Goal: Check status: Check status

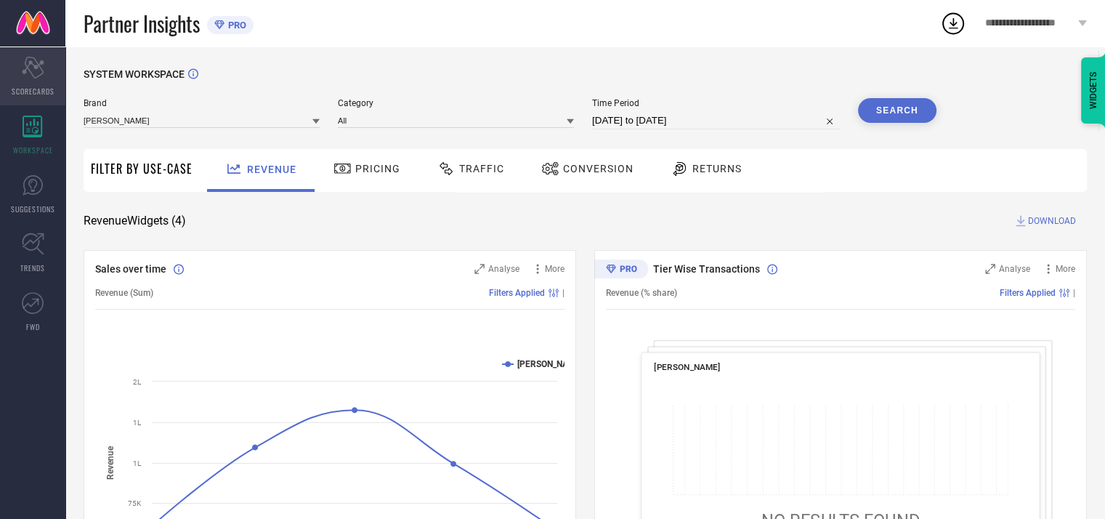
click at [31, 83] on div "Scorecard SCORECARDS" at bounding box center [32, 76] width 65 height 58
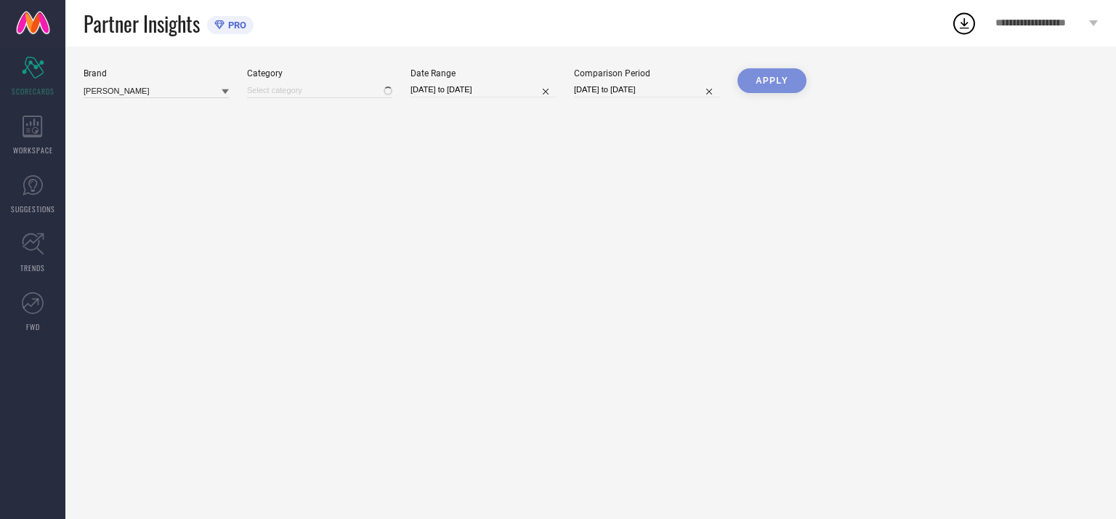
type input "All"
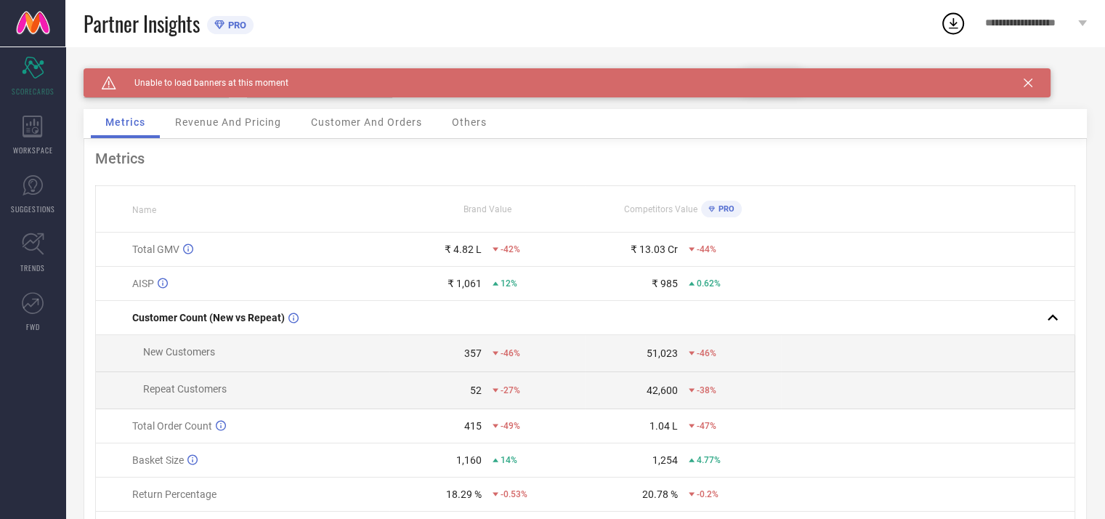
click at [1029, 84] on icon at bounding box center [1027, 82] width 9 height 9
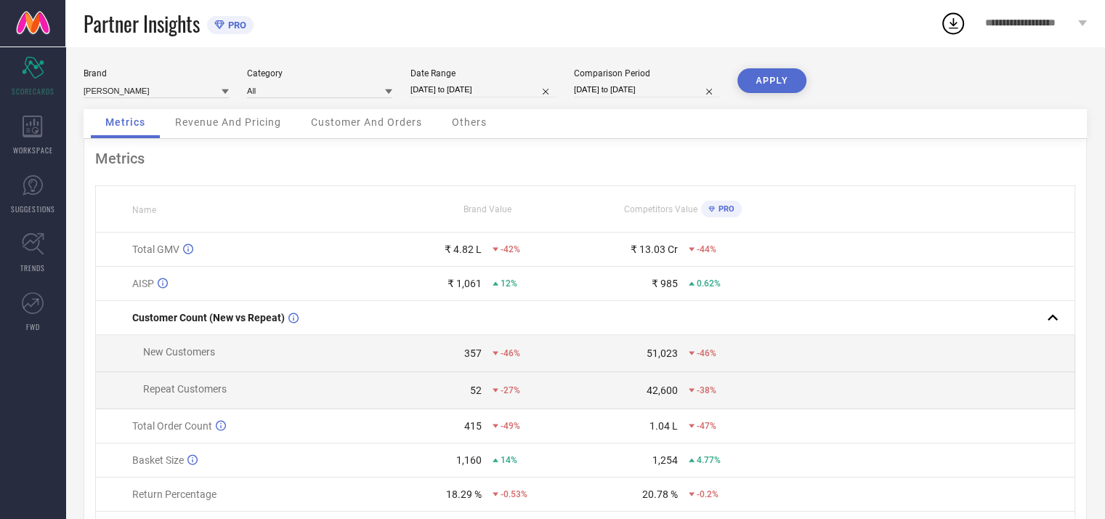
click at [468, 86] on input "[DATE] to [DATE]" at bounding box center [482, 89] width 145 height 15
select select "7"
select select "2025"
select select "8"
select select "2025"
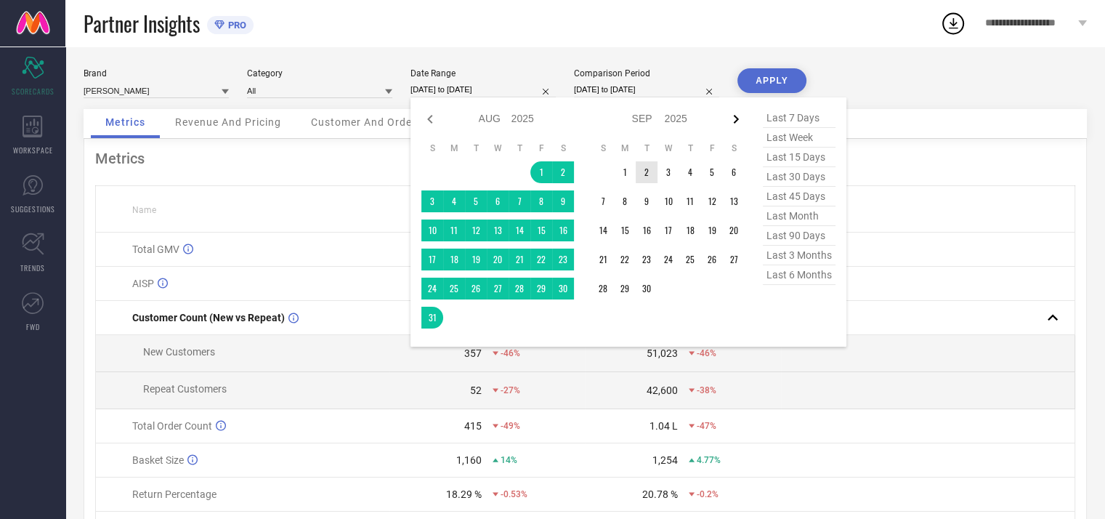
click at [729, 120] on icon at bounding box center [735, 118] width 17 height 17
select select "8"
select select "2025"
select select "9"
select select "2025"
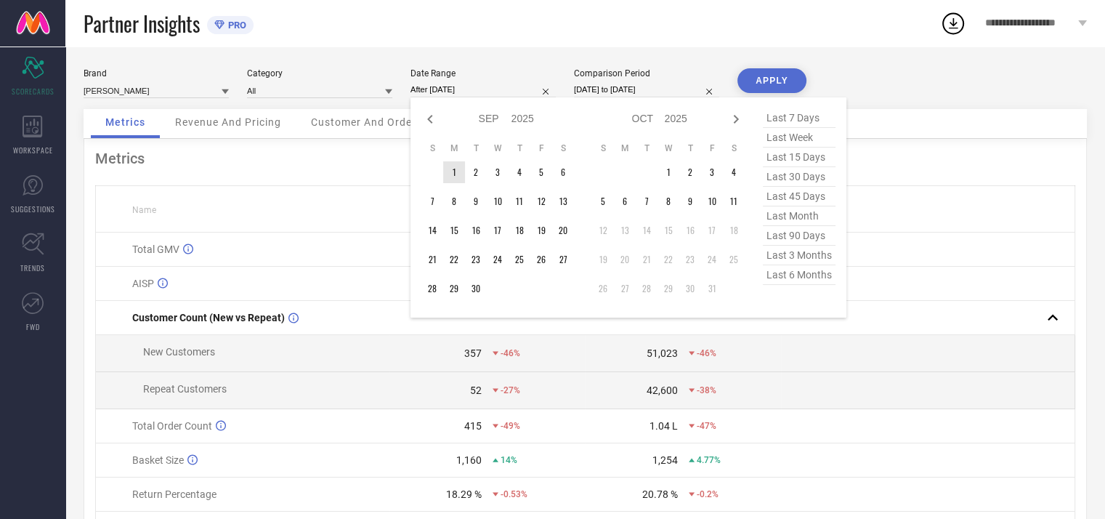
click at [453, 171] on td "1" at bounding box center [454, 172] width 22 height 22
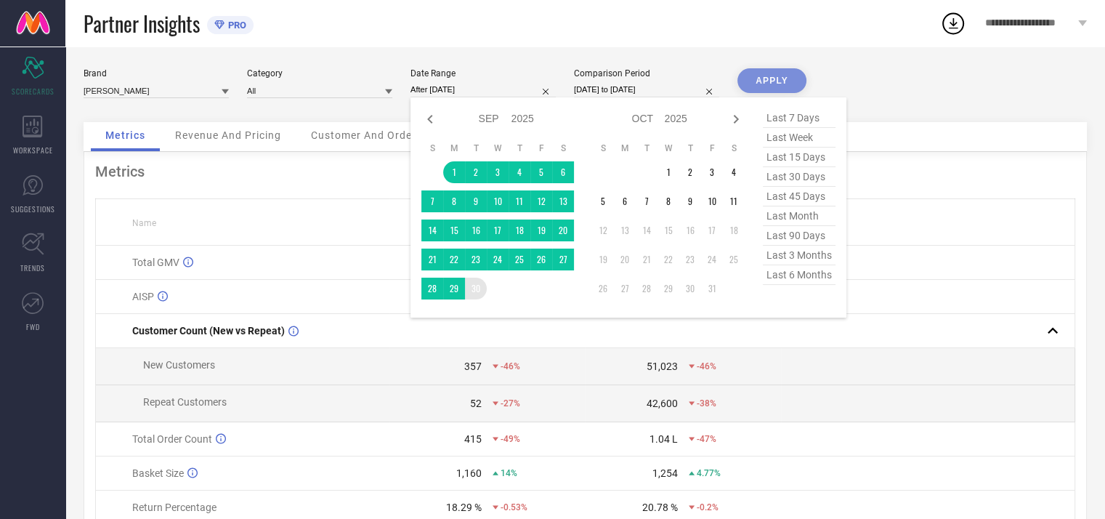
type input "[DATE] to [DATE]"
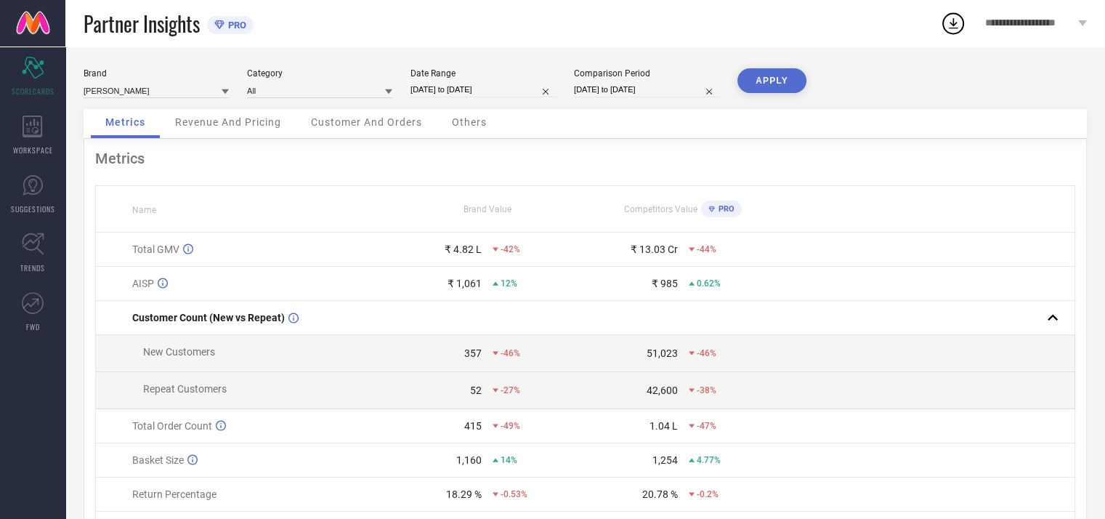
click at [796, 73] on button "APPLY" at bounding box center [771, 80] width 69 height 25
click at [500, 91] on input "[DATE] to [DATE]" at bounding box center [482, 89] width 145 height 15
select select "8"
select select "2025"
select select "9"
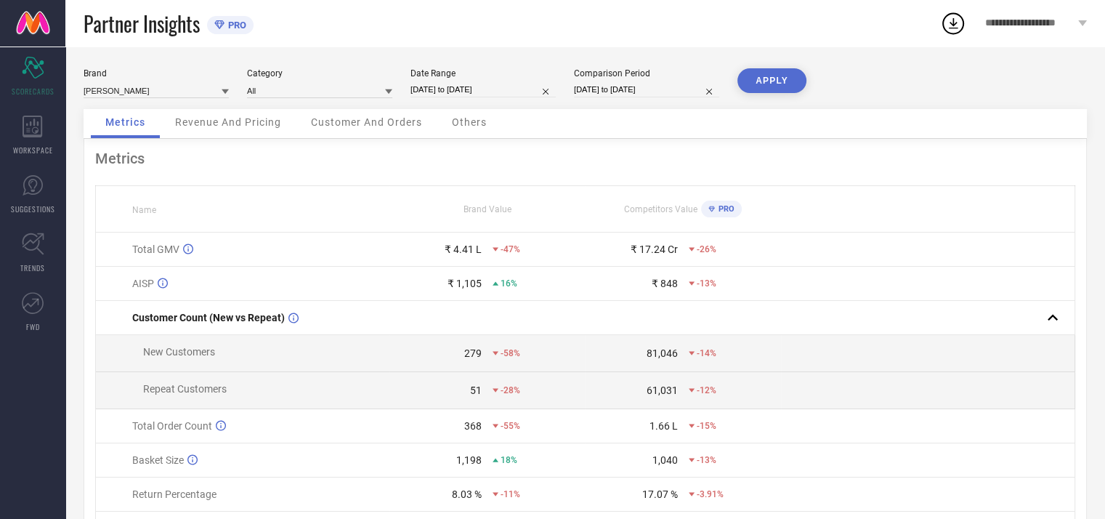
select select "2025"
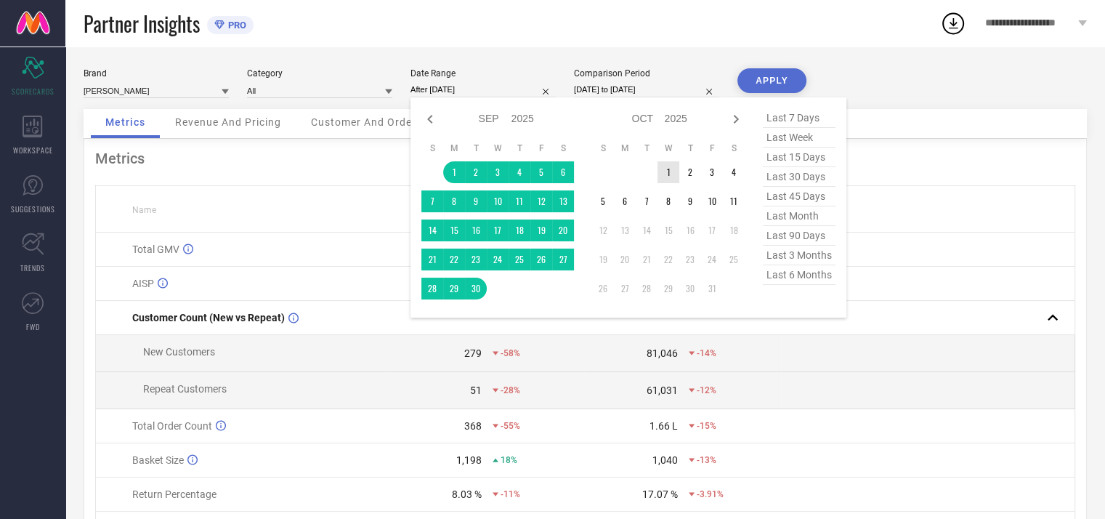
click at [670, 169] on td "1" at bounding box center [668, 172] width 22 height 22
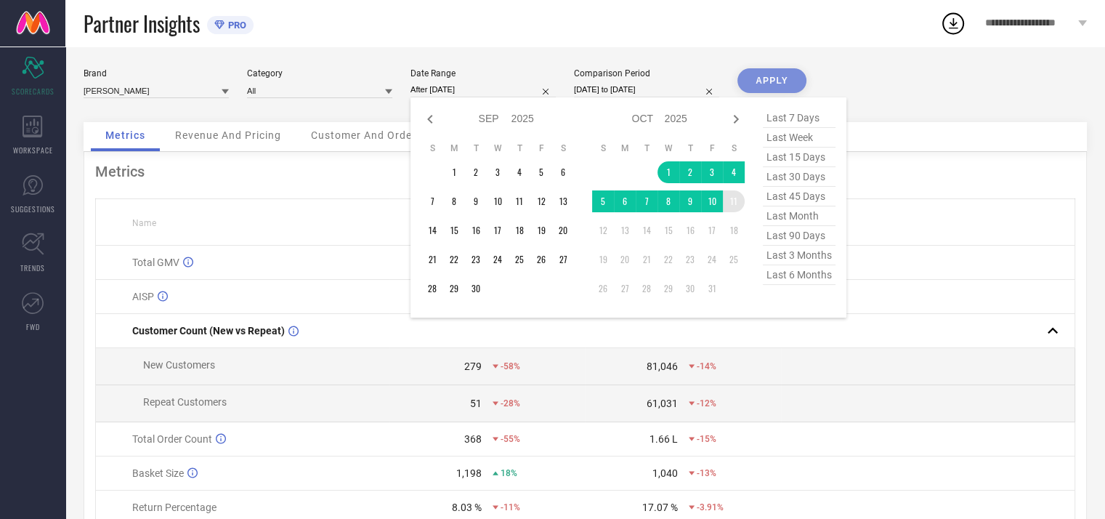
type input "[DATE] to [DATE]"
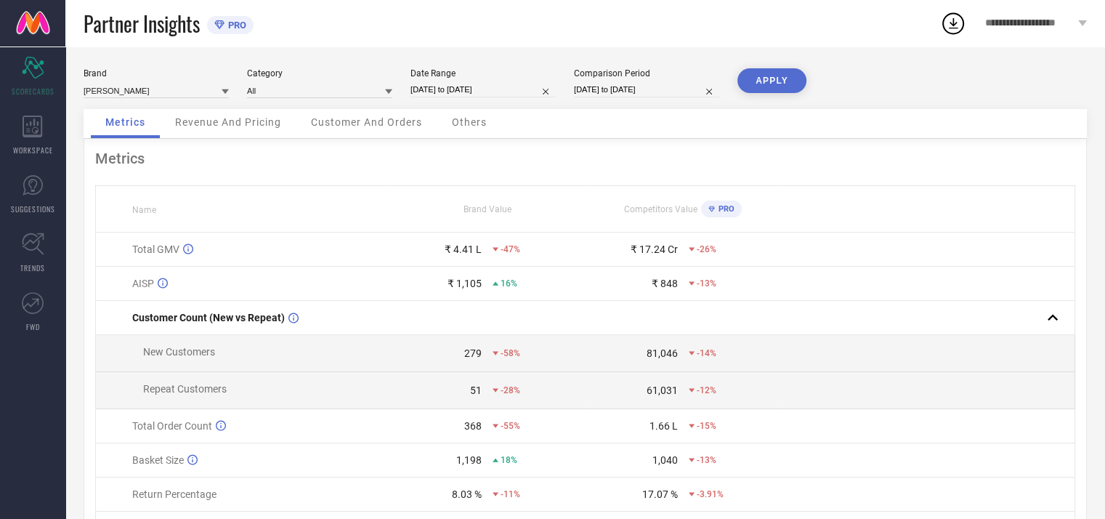
click at [764, 92] on button "APPLY" at bounding box center [771, 80] width 69 height 25
